Goal: Transaction & Acquisition: Purchase product/service

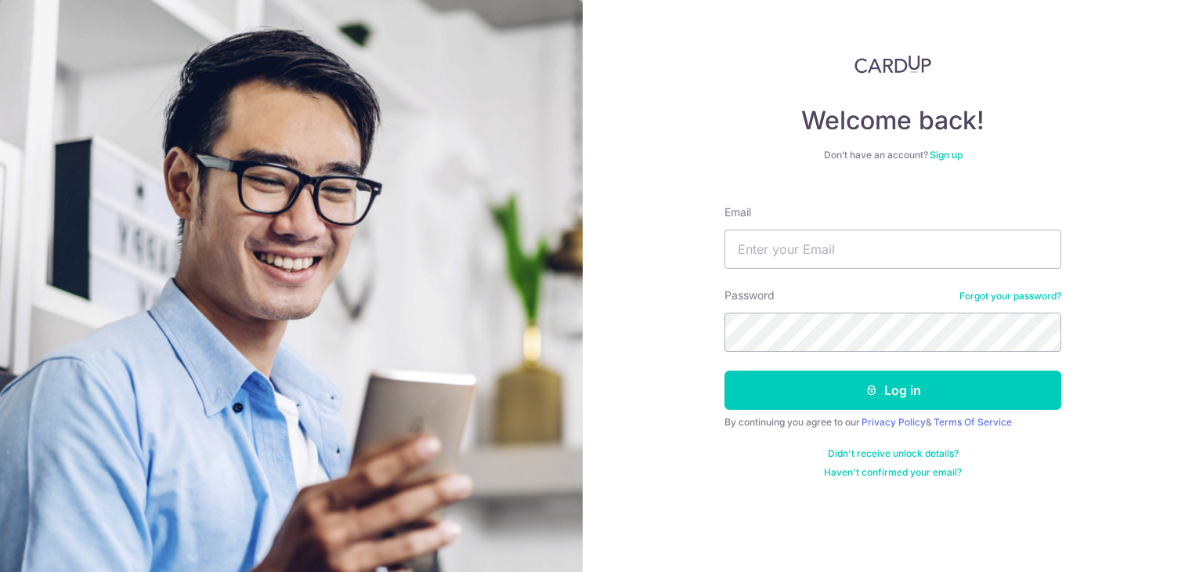
type input "[EMAIL_ADDRESS][DOMAIN_NAME]"
click at [725, 371] on button "Log in" at bounding box center [893, 390] width 337 height 39
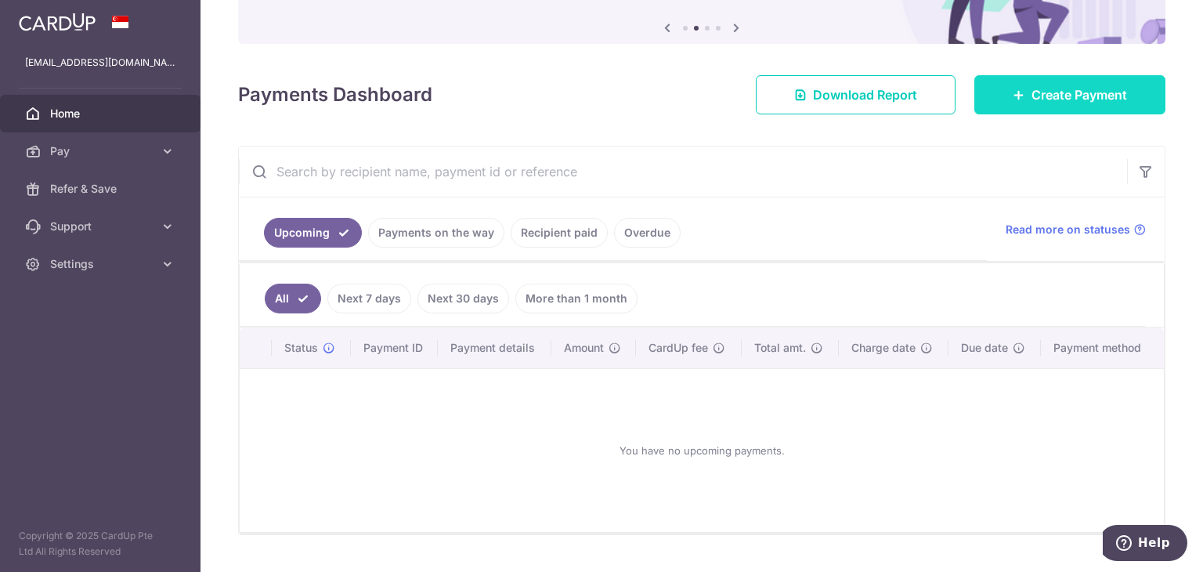
click at [1080, 93] on span "Create Payment" at bounding box center [1080, 94] width 96 height 19
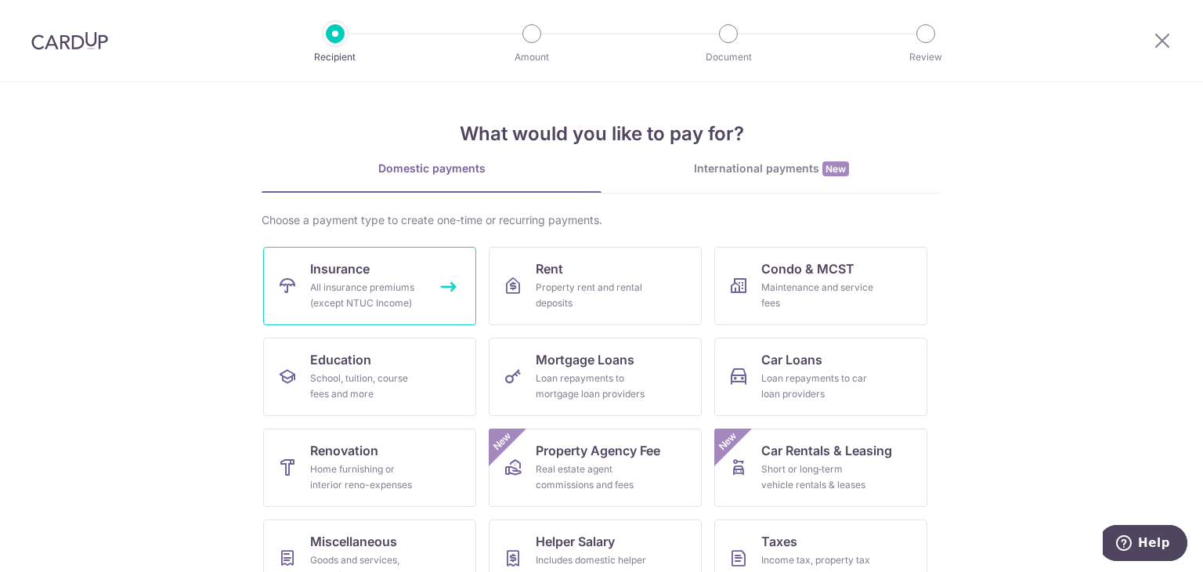
click at [442, 306] on link "Insurance All insurance premiums (except NTUC Income)" at bounding box center [369, 286] width 213 height 78
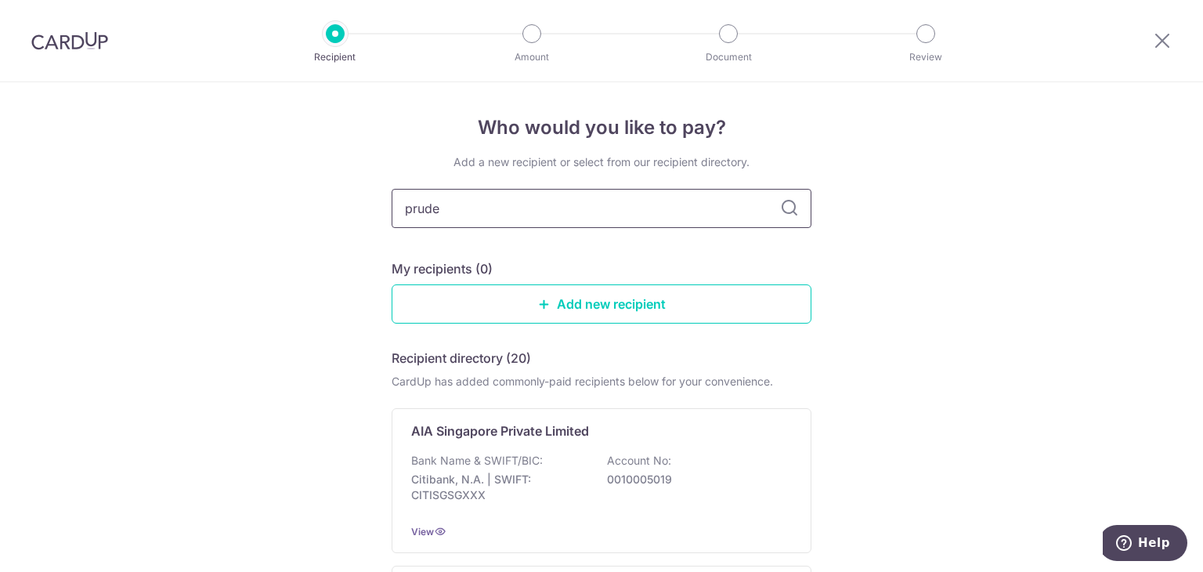
type input "pruden"
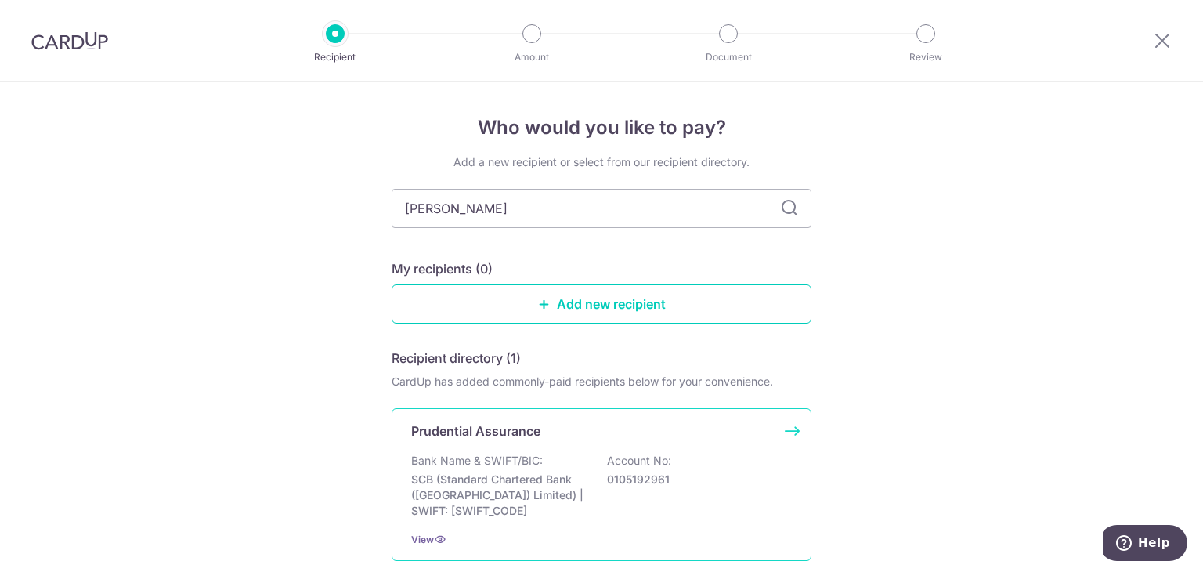
click at [492, 436] on p "Prudential Assurance" at bounding box center [475, 430] width 129 height 19
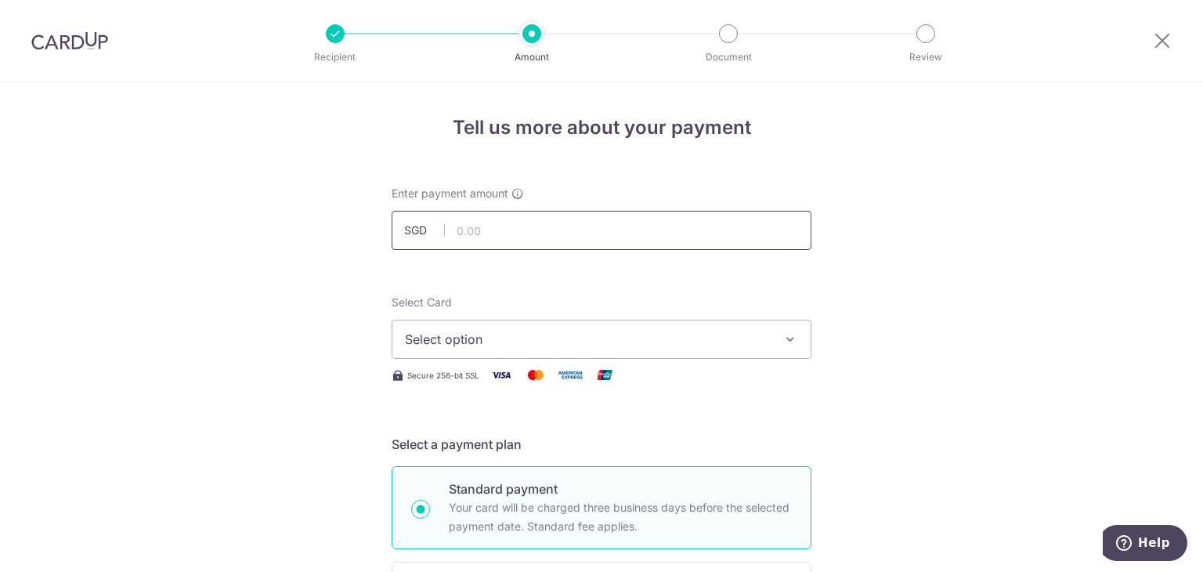
click at [563, 232] on input "text" at bounding box center [602, 230] width 420 height 39
type input "355.50"
click at [483, 341] on span "Select option" at bounding box center [587, 339] width 365 height 19
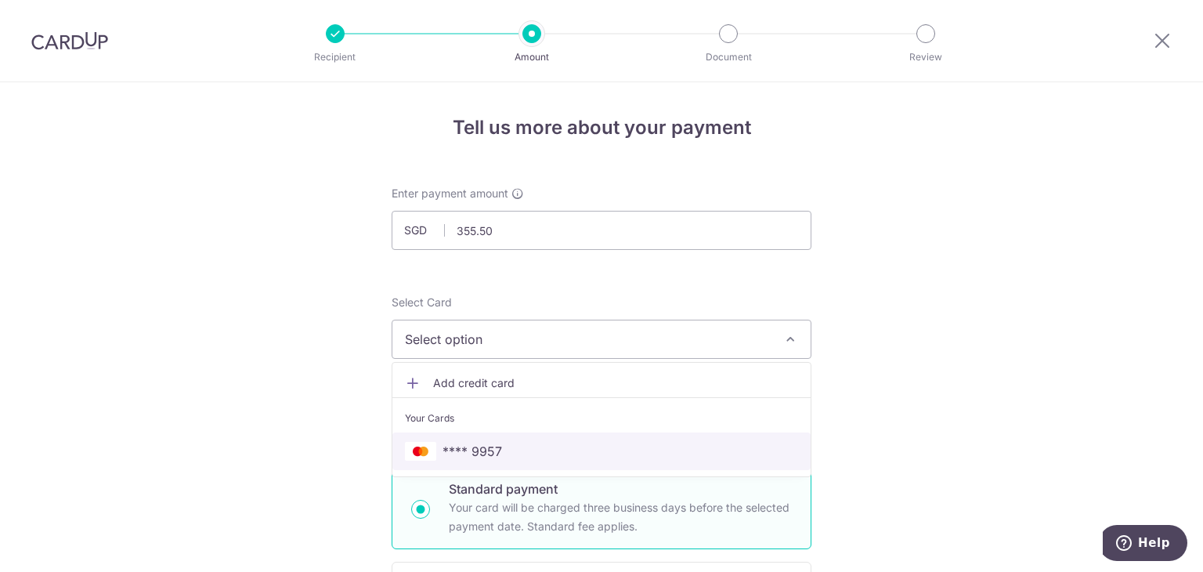
drag, startPoint x: 461, startPoint y: 450, endPoint x: 435, endPoint y: 458, distance: 27.0
click at [461, 450] on span "**** 9957" at bounding box center [473, 451] width 60 height 19
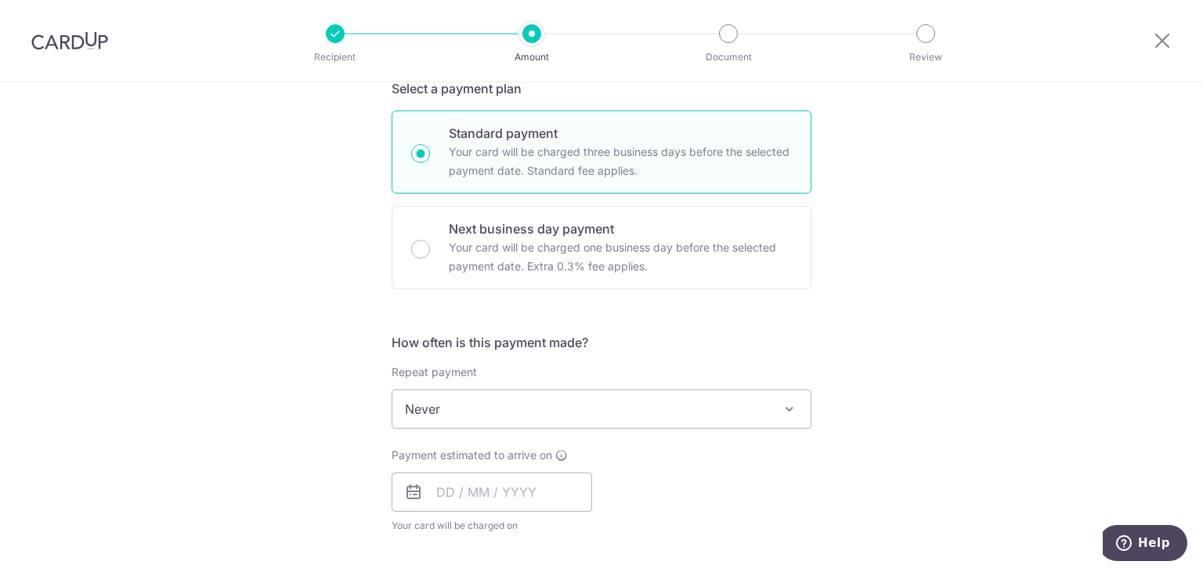
scroll to position [392, 0]
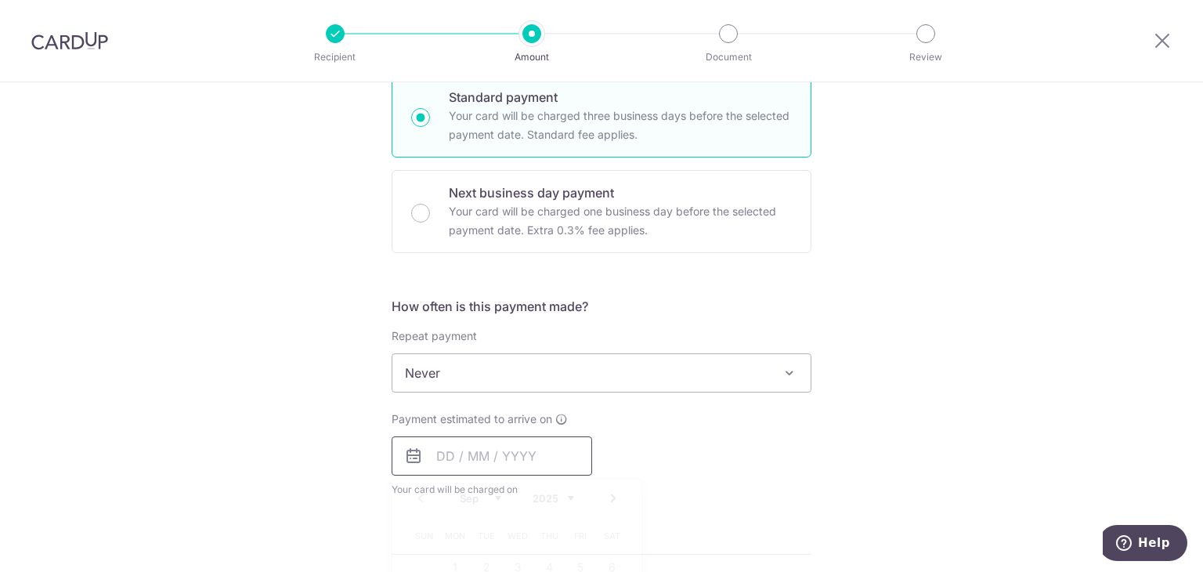
click at [439, 455] on input "text" at bounding box center [492, 455] width 201 height 39
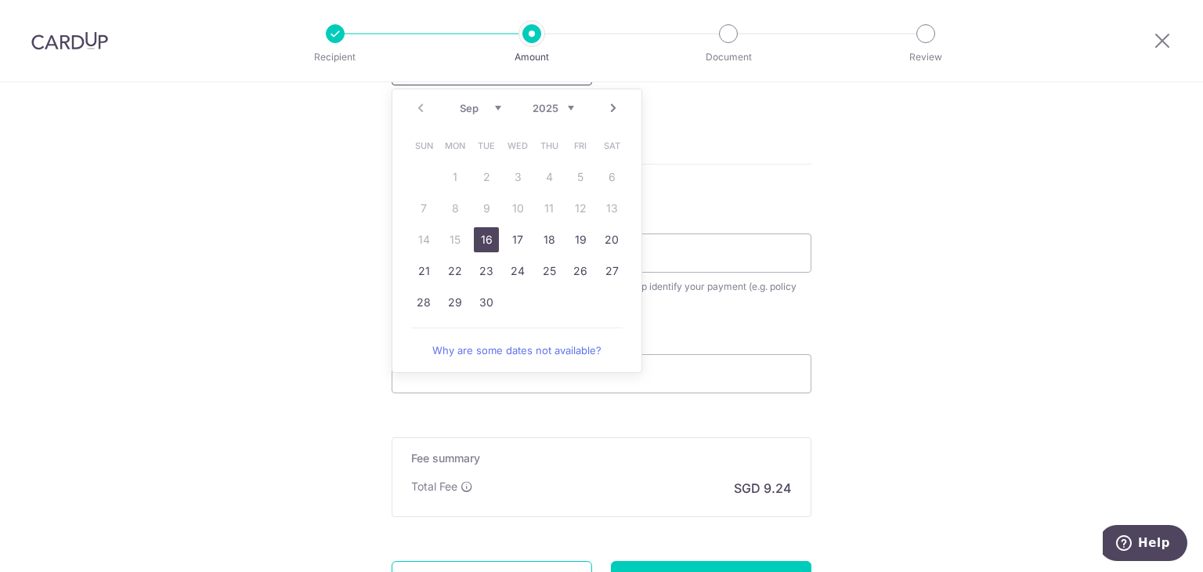
scroll to position [783, 0]
click at [291, 226] on div "Tell us more about your payment Enter payment amount SGD 355.50 355.50 Select C…" at bounding box center [601, 7] width 1203 height 1417
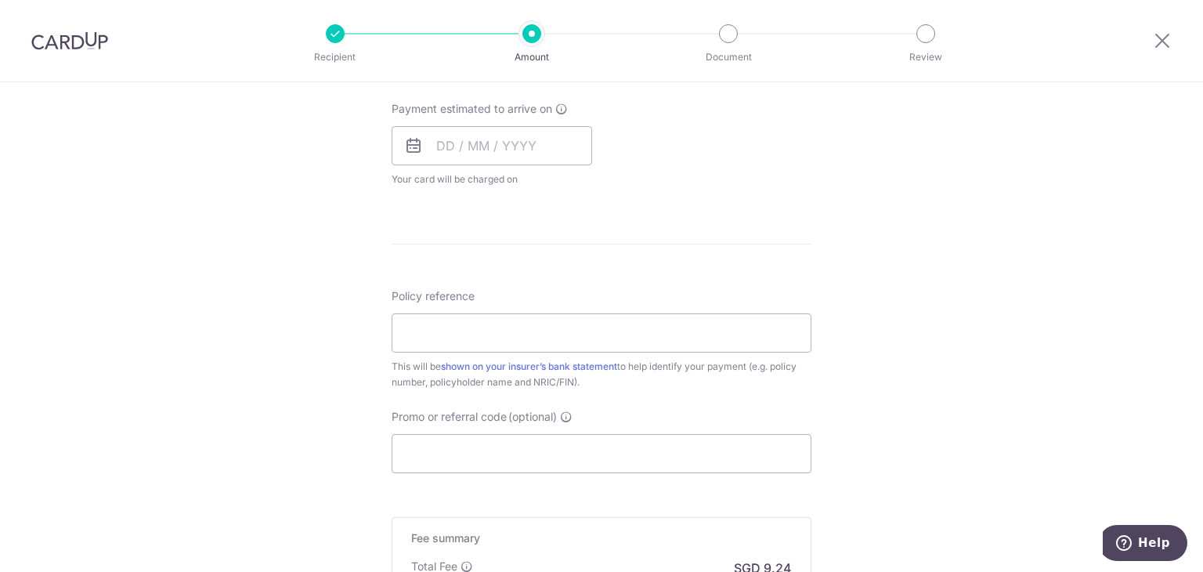
scroll to position [613, 0]
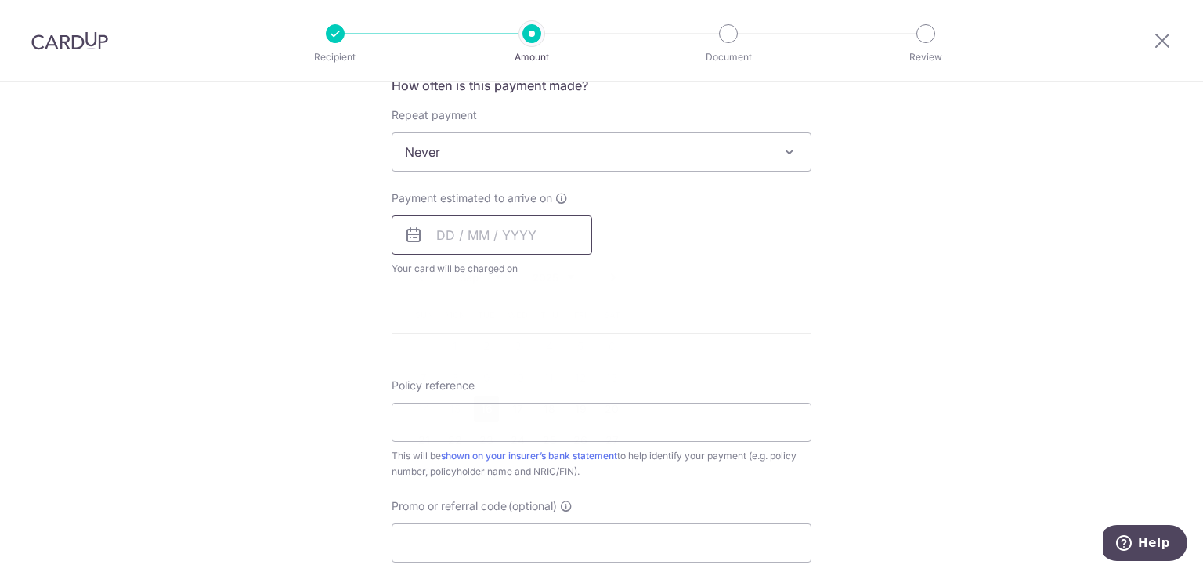
click at [440, 238] on input "text" at bounding box center [492, 234] width 201 height 39
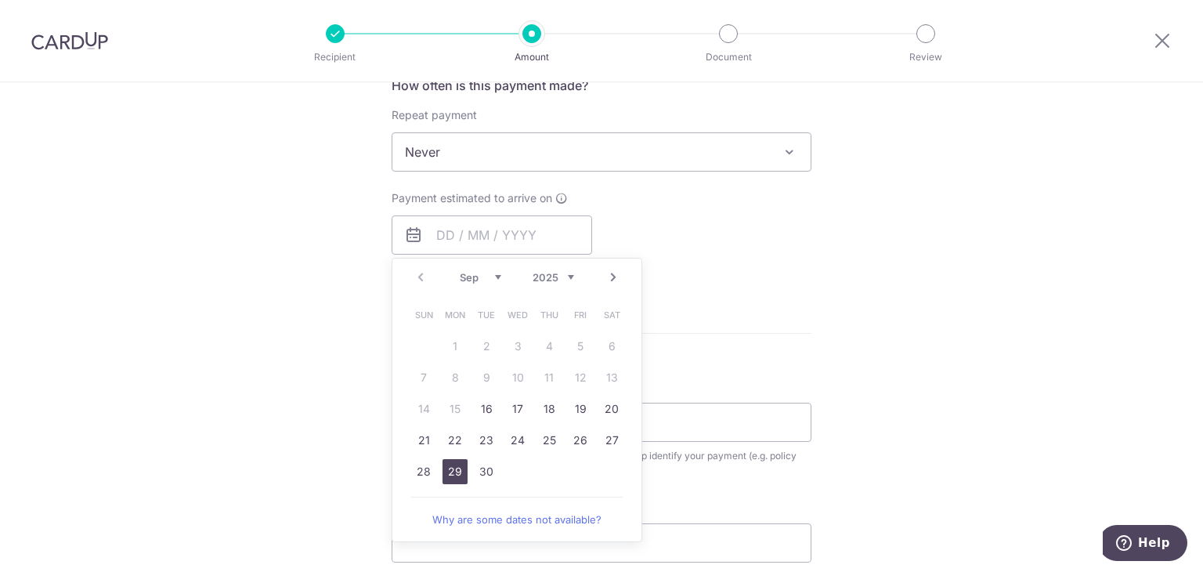
click at [445, 464] on link "29" at bounding box center [455, 471] width 25 height 25
type input "[DATE]"
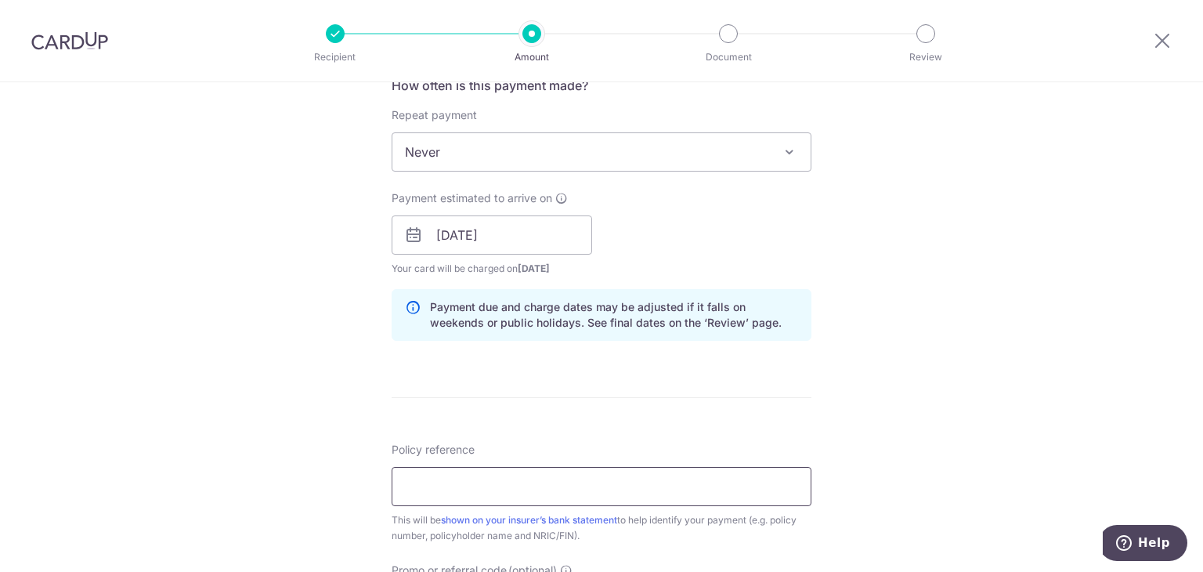
click at [435, 489] on input "Policy reference" at bounding box center [602, 486] width 420 height 39
click at [495, 482] on input "Policy reference" at bounding box center [602, 486] width 420 height 39
paste input "48295389"
click at [355, 366] on div "Tell us more about your payment Enter payment amount SGD 355.50 355.50 Select C…" at bounding box center [601, 211] width 1203 height 1482
click at [429, 493] on input "48295389" at bounding box center [602, 486] width 420 height 39
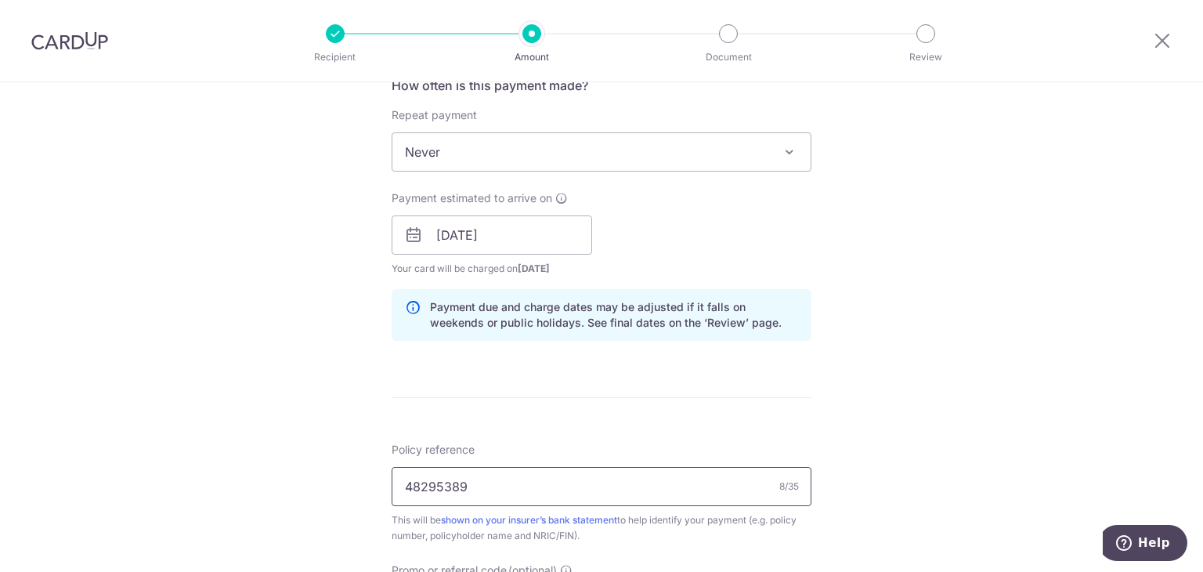
scroll to position [848, 0]
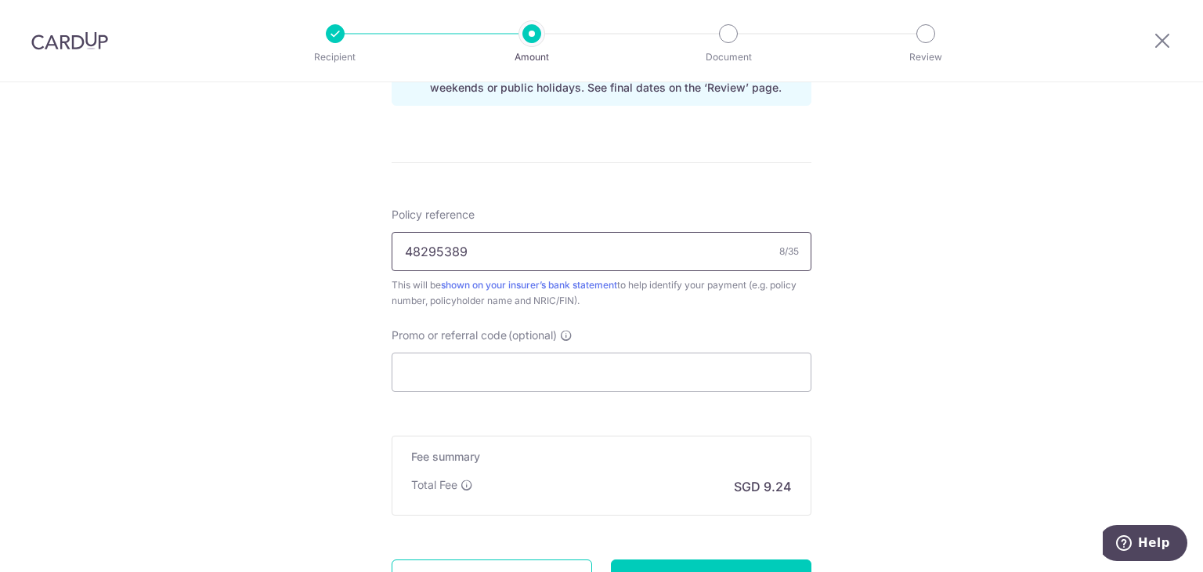
type input "48295389"
click at [497, 372] on input "Promo or referral code (optional)" at bounding box center [602, 372] width 420 height 39
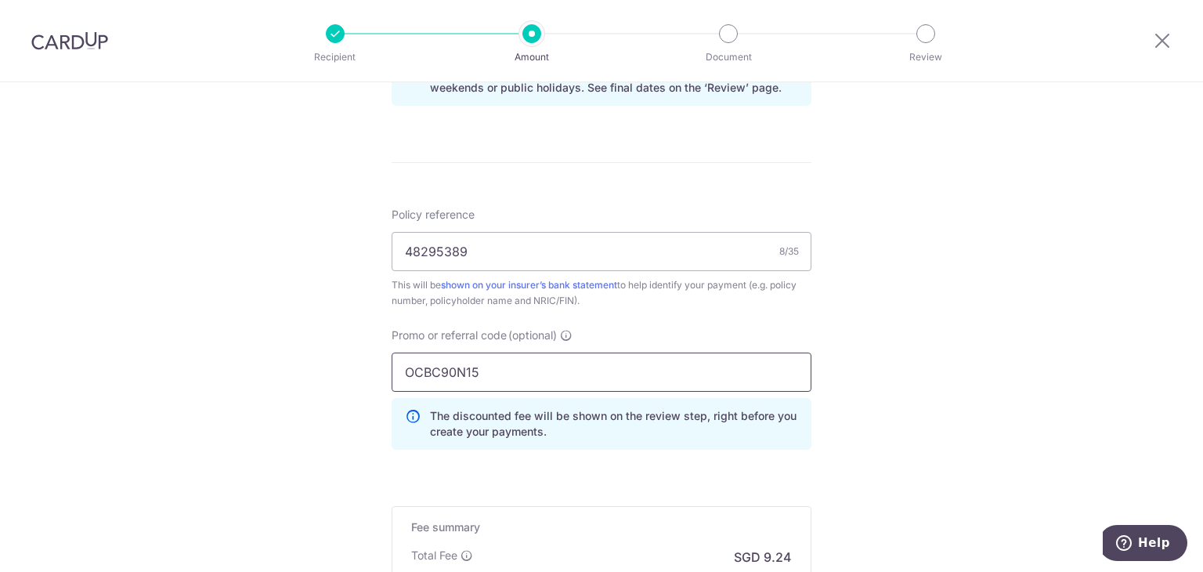
type input "OCBC90N15"
click at [943, 347] on div "Tell us more about your payment Enter payment amount SGD 355.50 355.50 Select C…" at bounding box center [601, 11] width 1203 height 1552
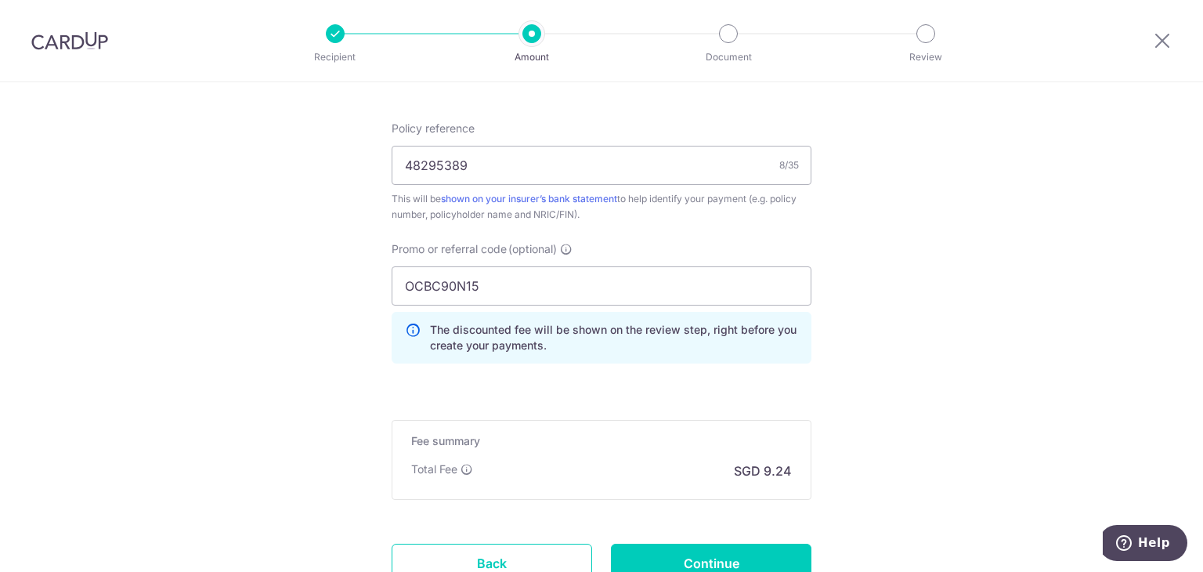
scroll to position [1060, 0]
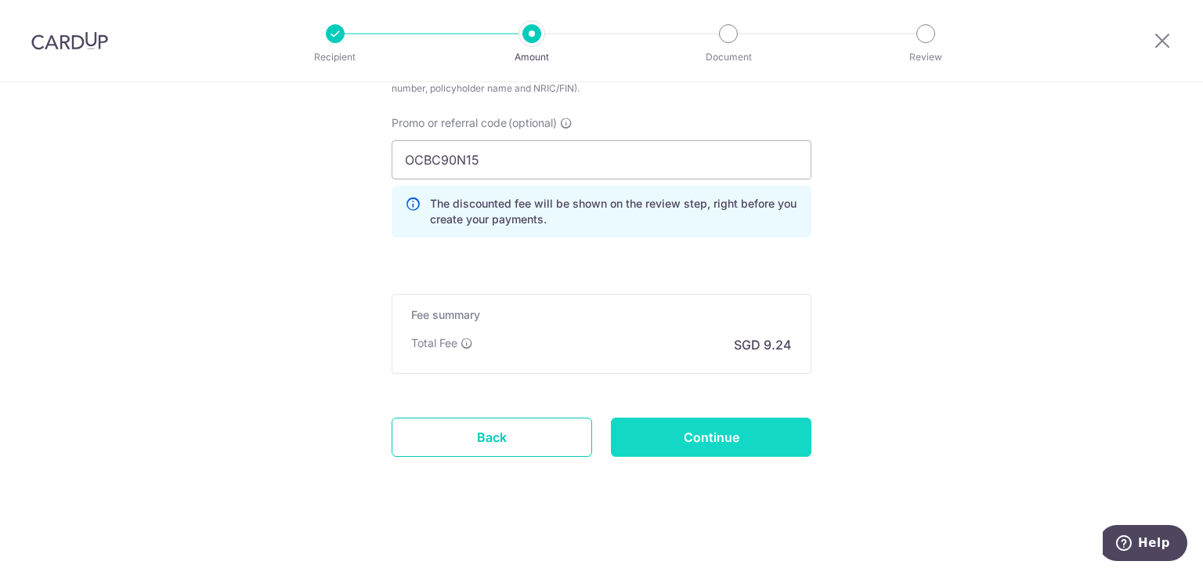
click at [765, 434] on input "Continue" at bounding box center [711, 437] width 201 height 39
type input "Create Schedule"
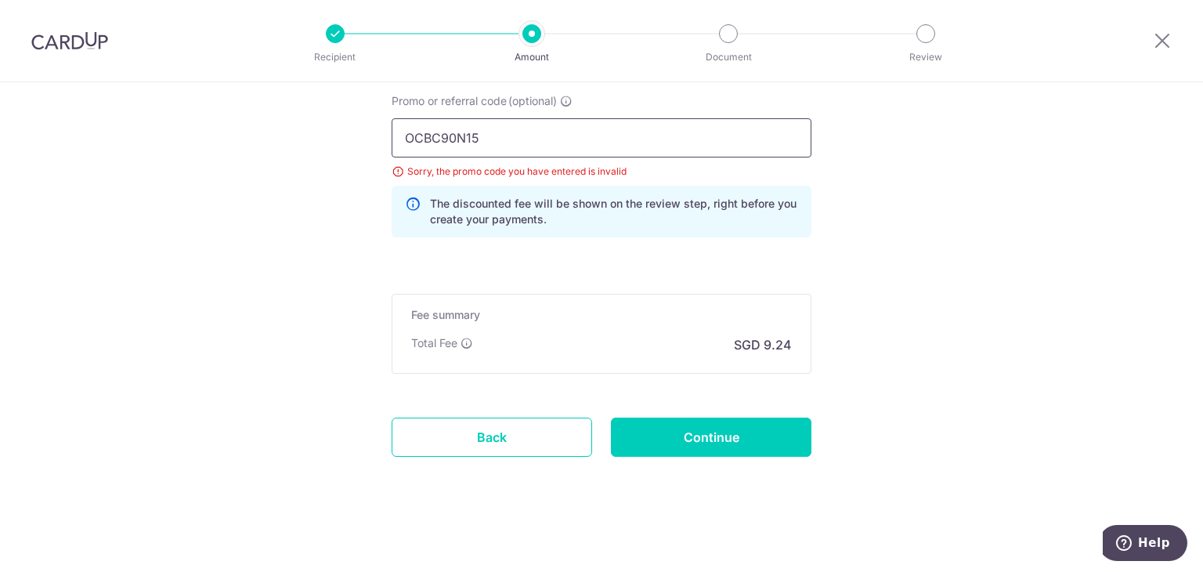
click at [521, 137] on input "OCBC90N15" at bounding box center [602, 137] width 420 height 39
type input "OCBC90NMC"
click at [733, 439] on input "Continue" at bounding box center [711, 437] width 201 height 39
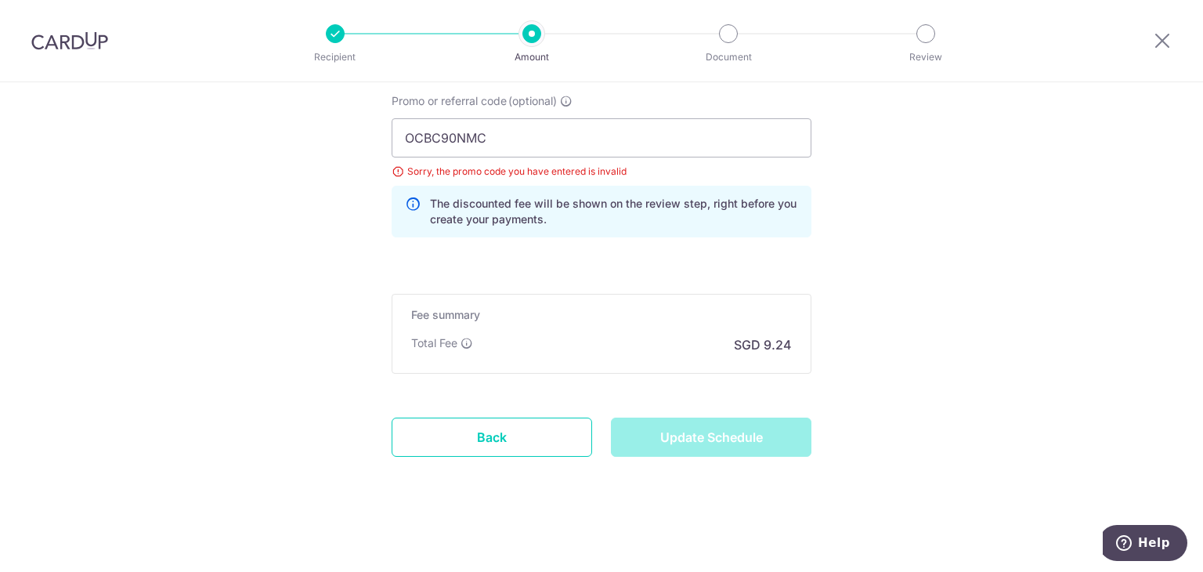
type input "Update Schedule"
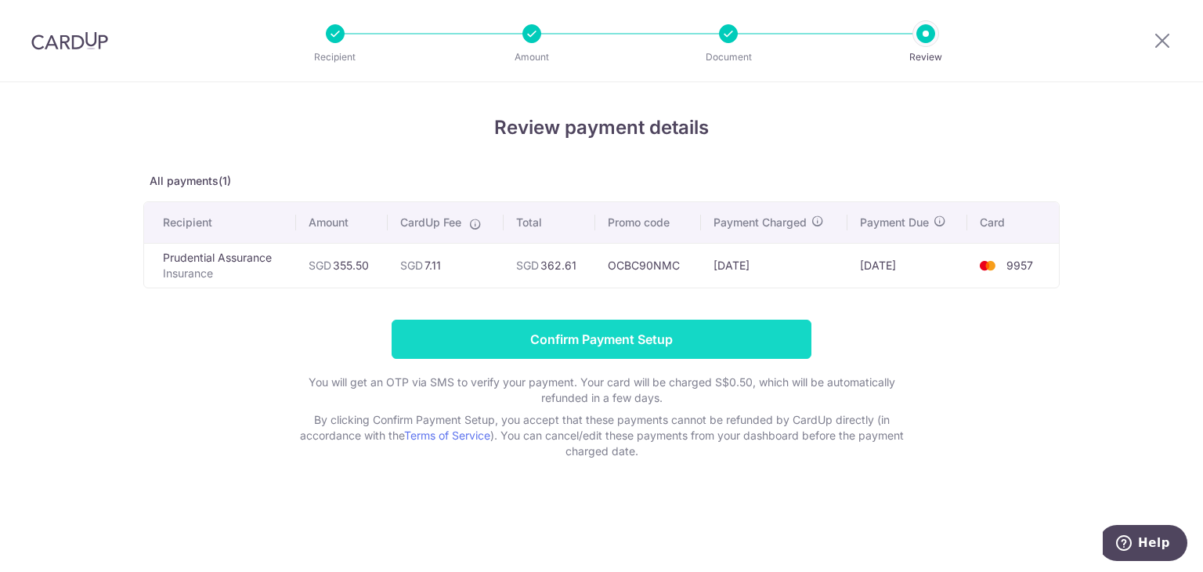
click at [588, 342] on input "Confirm Payment Setup" at bounding box center [602, 339] width 420 height 39
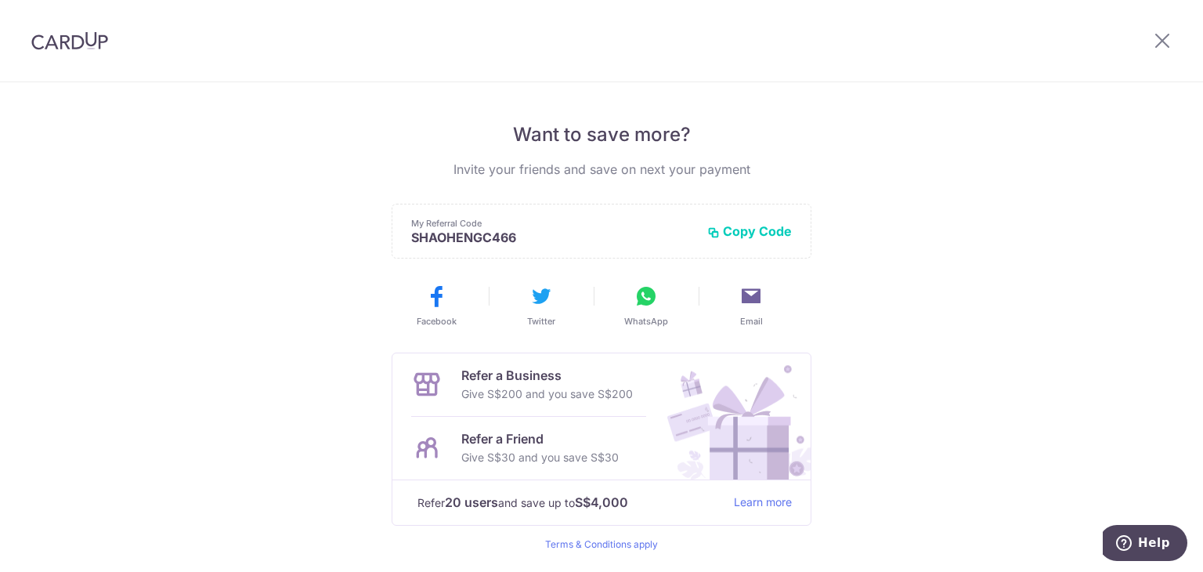
scroll to position [346, 0]
